Goal: Navigation & Orientation: Understand site structure

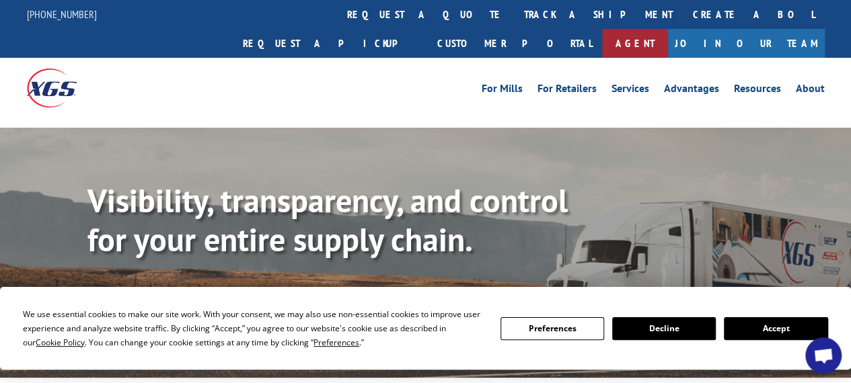
click at [668, 29] on link "Agent" at bounding box center [635, 43] width 66 height 29
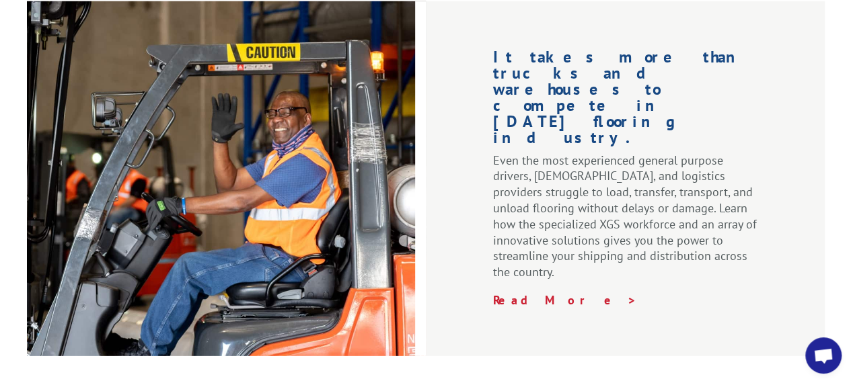
scroll to position [2274, 0]
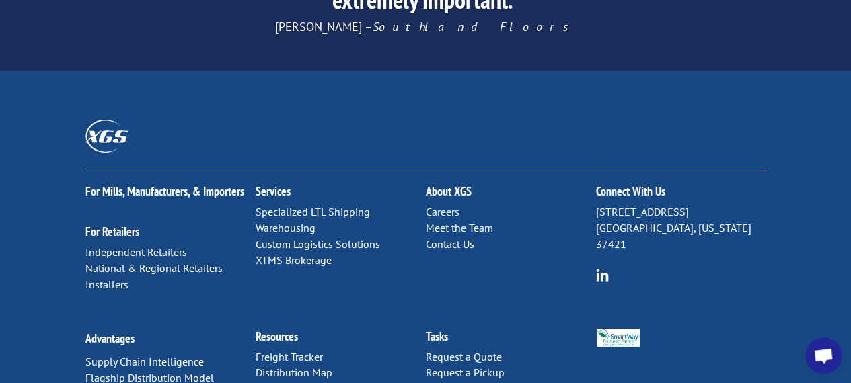
click at [457, 221] on link "Meet the Team" at bounding box center [459, 227] width 67 height 13
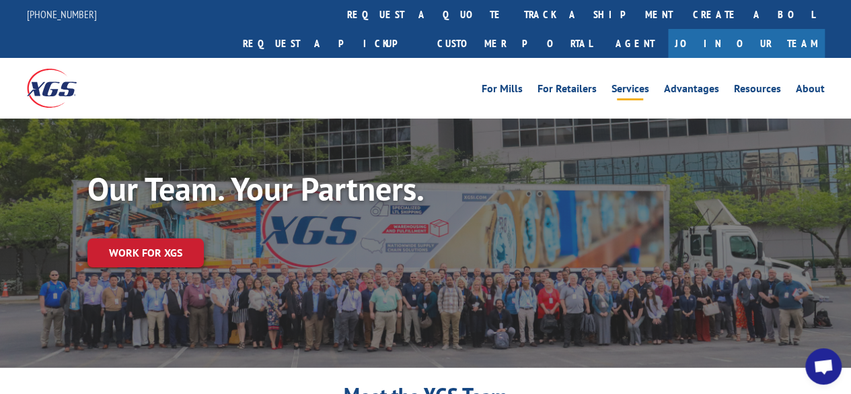
click at [626, 83] on link "Services" at bounding box center [630, 90] width 38 height 15
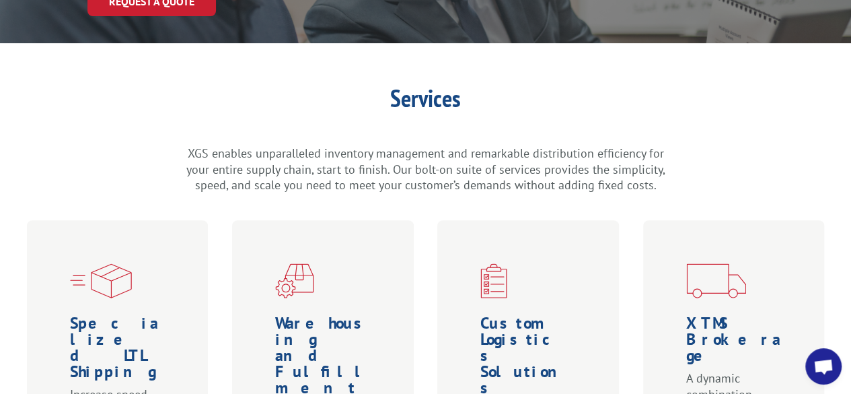
scroll to position [100, 0]
